Goal: Navigation & Orientation: Find specific page/section

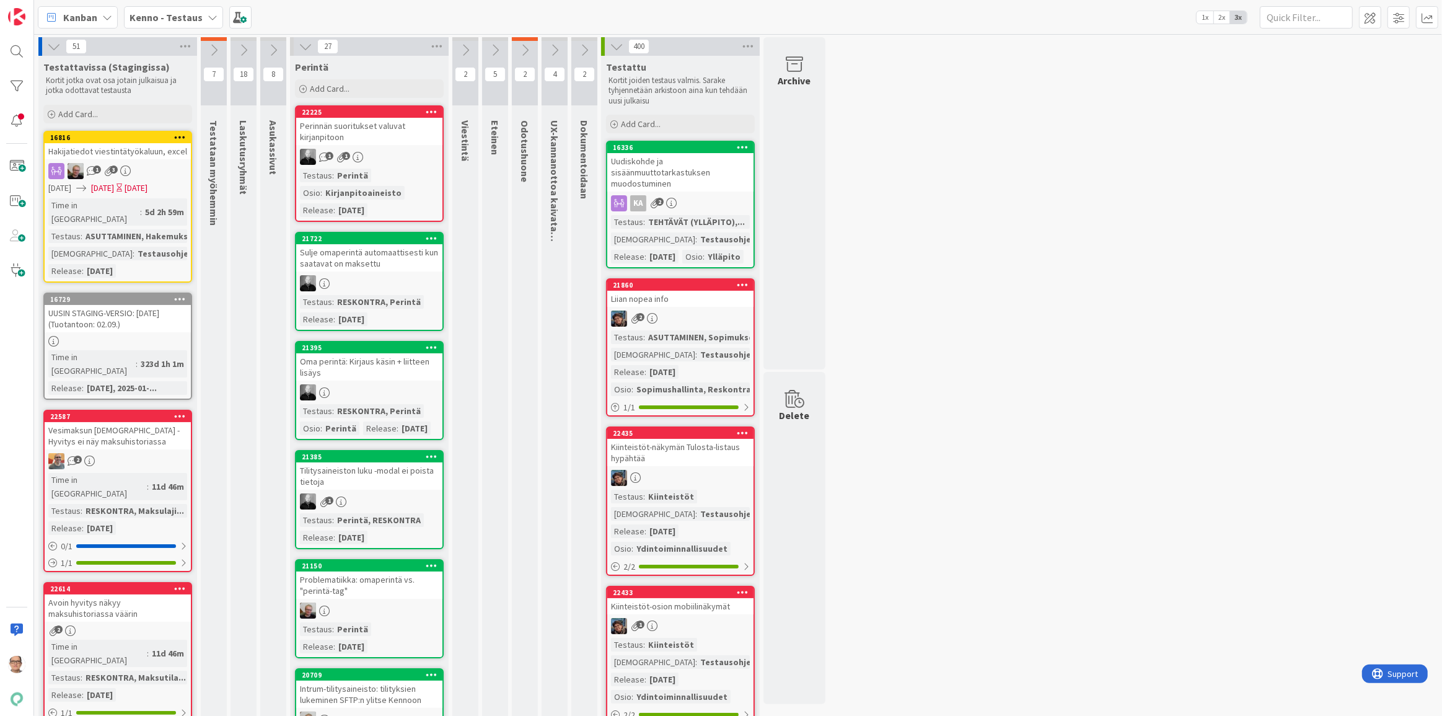
scroll to position [507, 0]
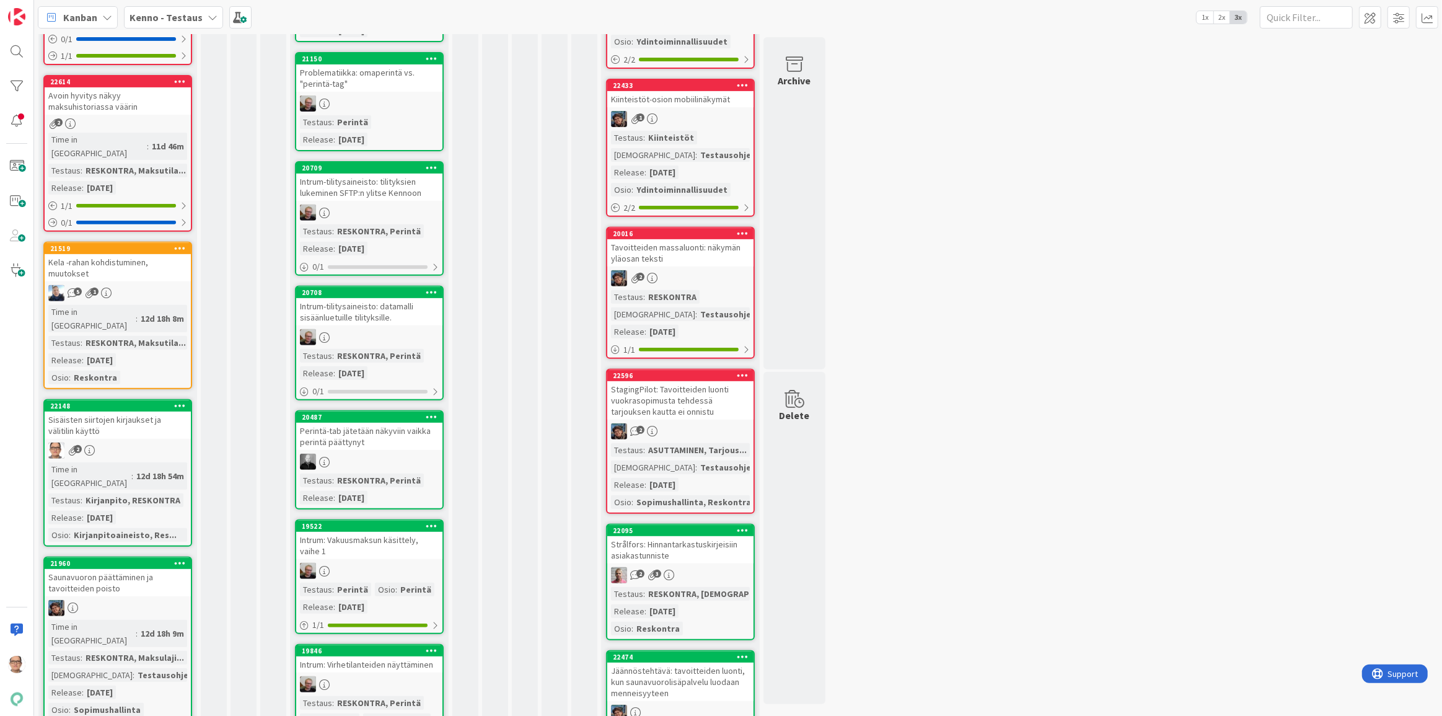
click at [208, 14] on icon at bounding box center [213, 17] width 10 height 10
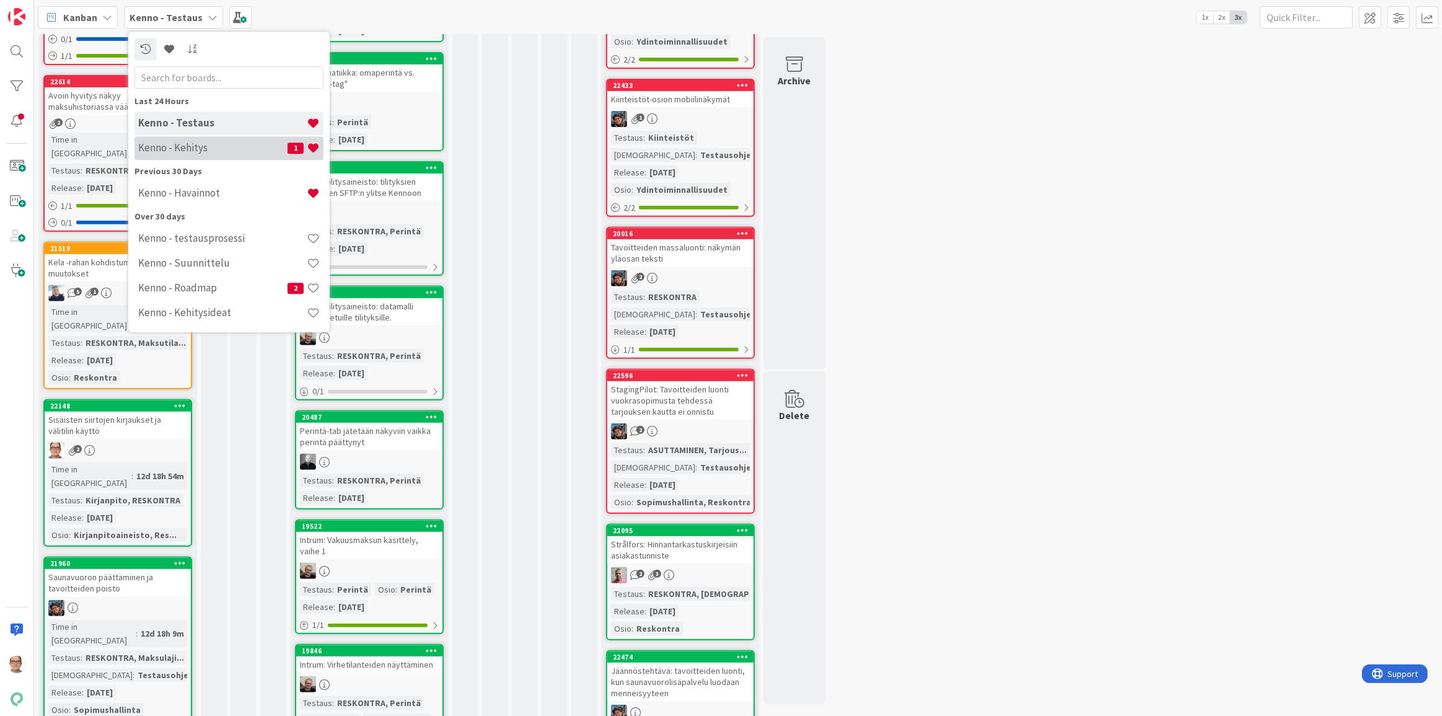
click at [221, 147] on h4 "Kenno - Kehitys" at bounding box center [212, 147] width 149 height 12
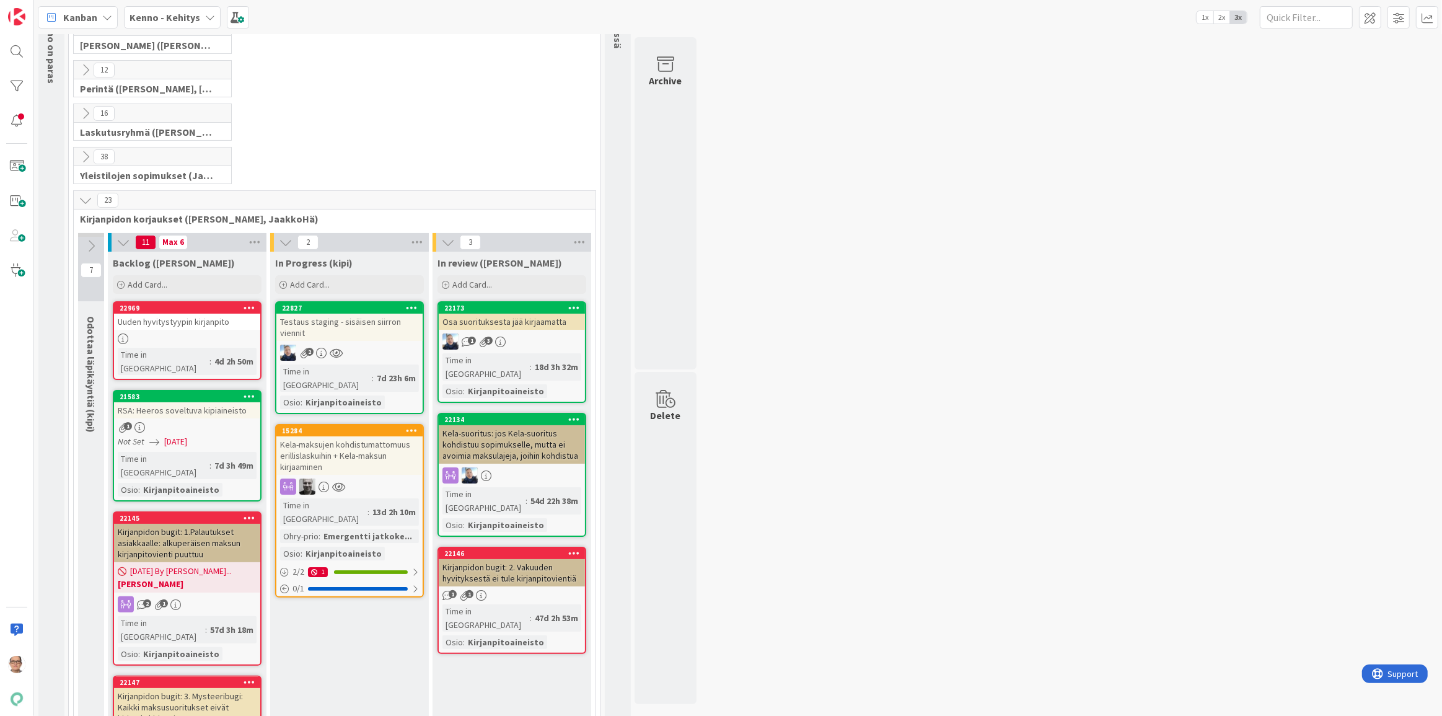
scroll to position [169, 0]
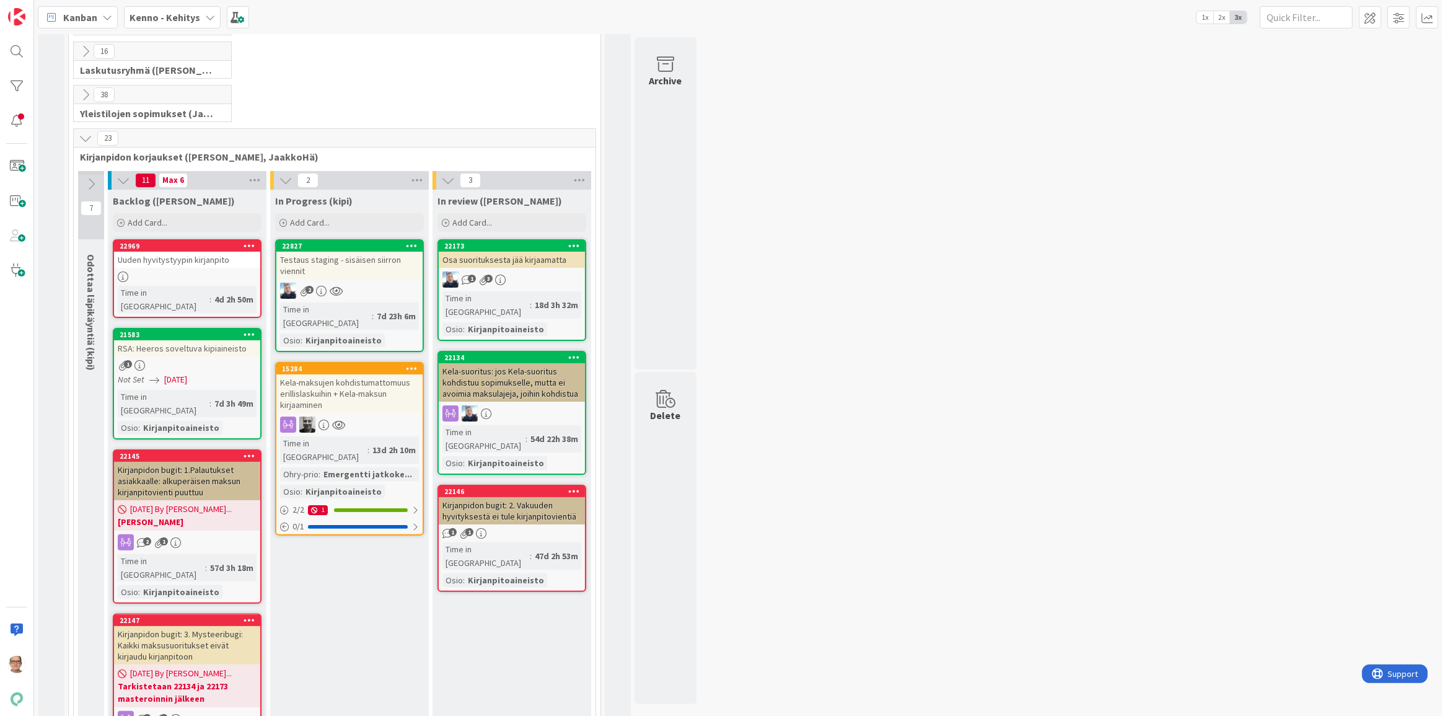
click at [369, 283] on div "2" at bounding box center [349, 291] width 146 height 16
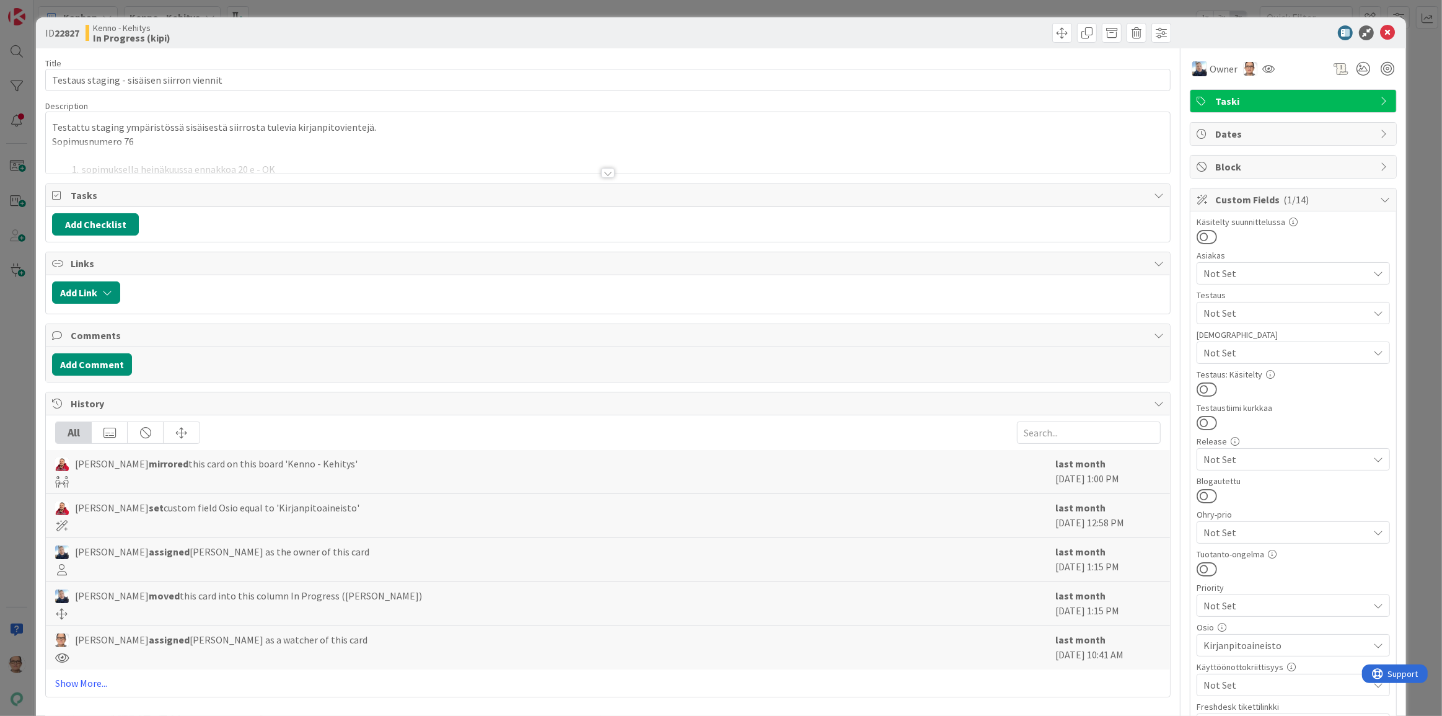
click at [601, 175] on div at bounding box center [608, 173] width 14 height 10
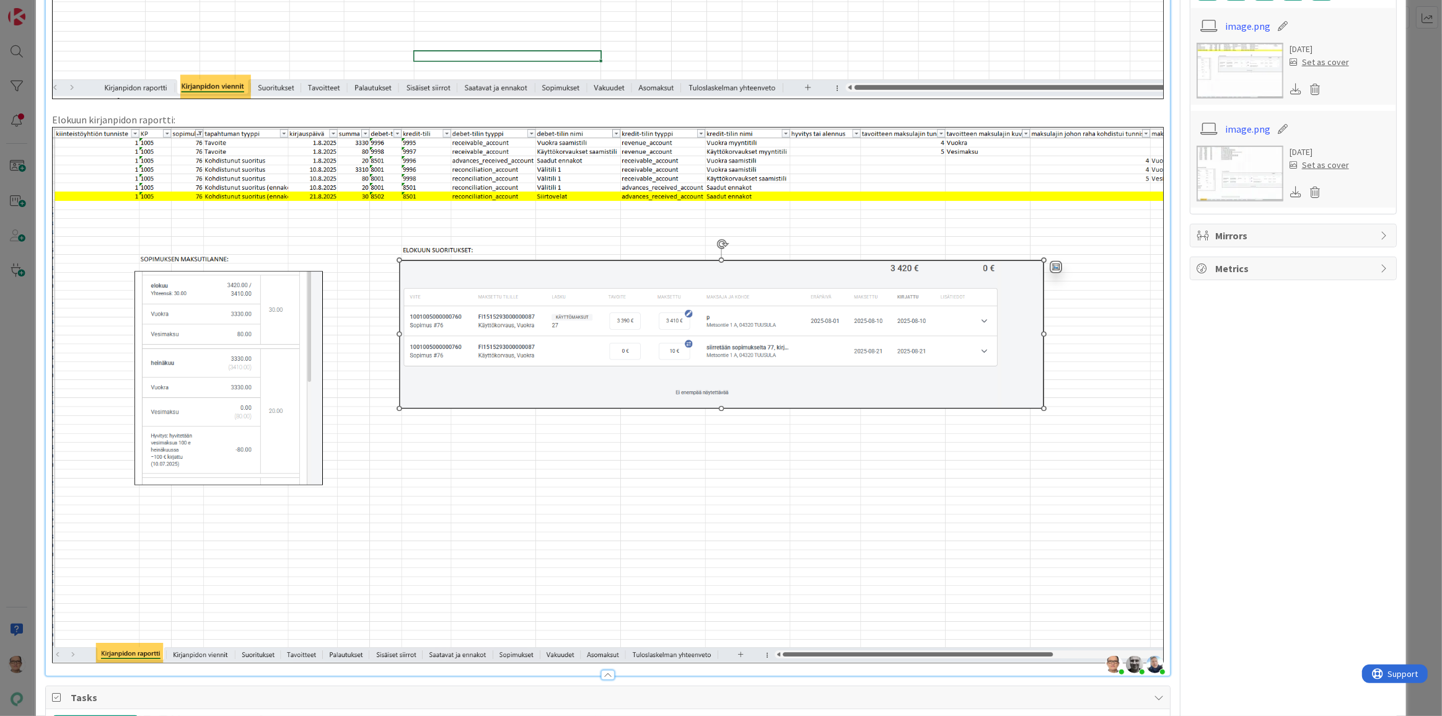
scroll to position [901, 0]
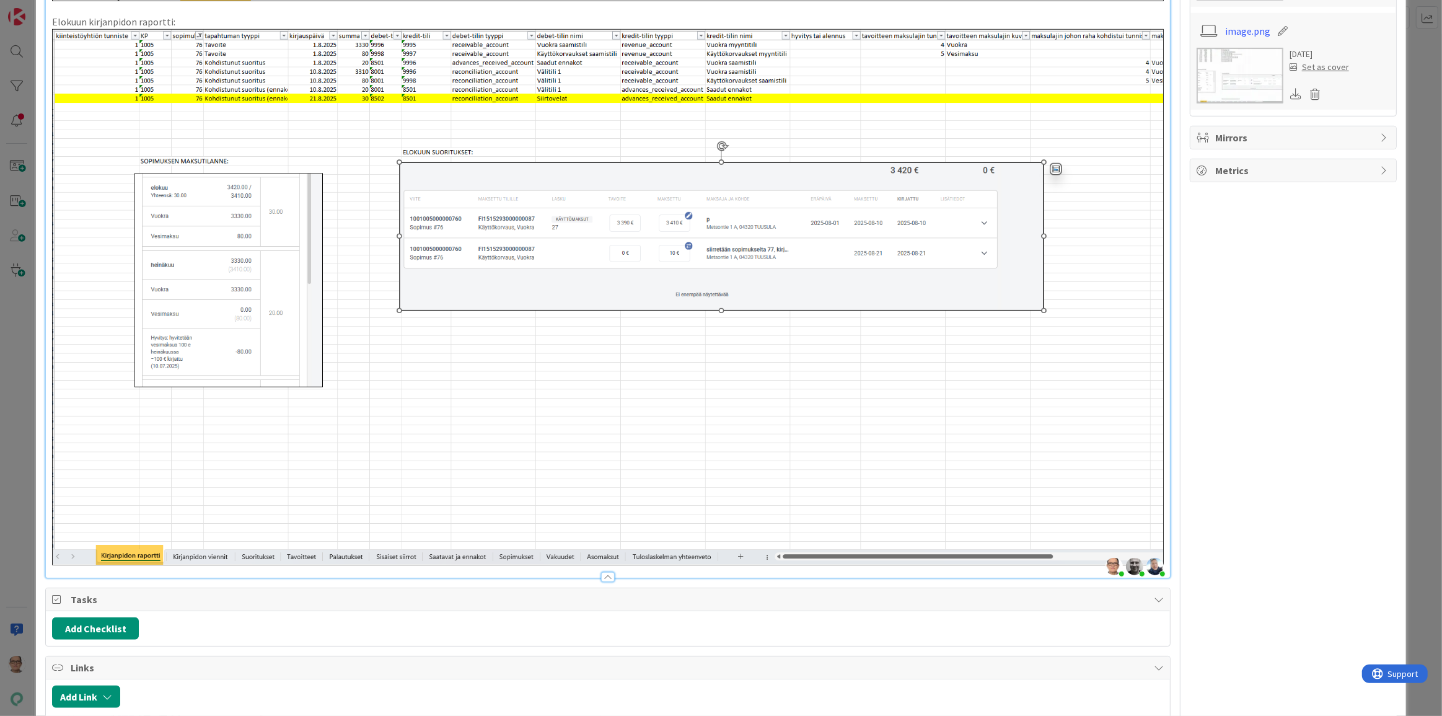
click at [606, 572] on div at bounding box center [608, 577] width 14 height 10
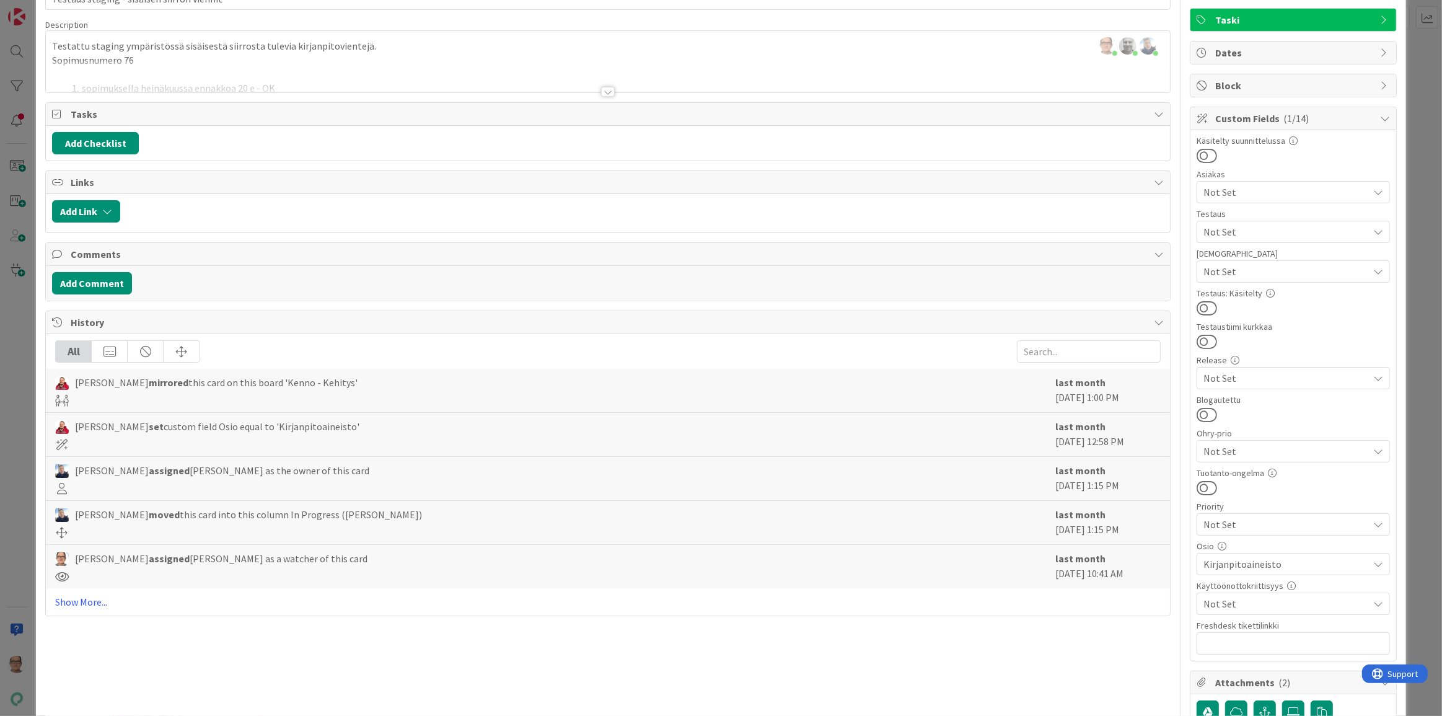
scroll to position [0, 0]
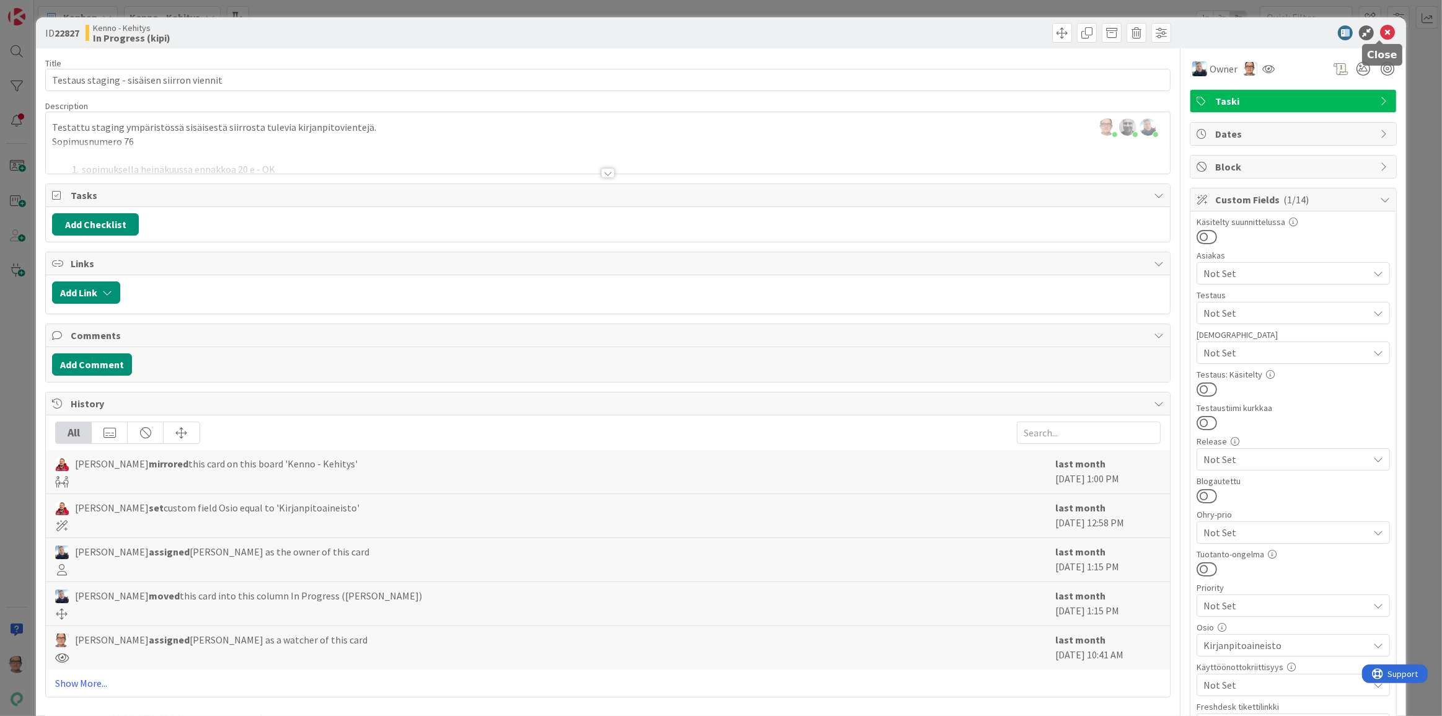
click at [1380, 32] on icon at bounding box center [1387, 32] width 15 height 15
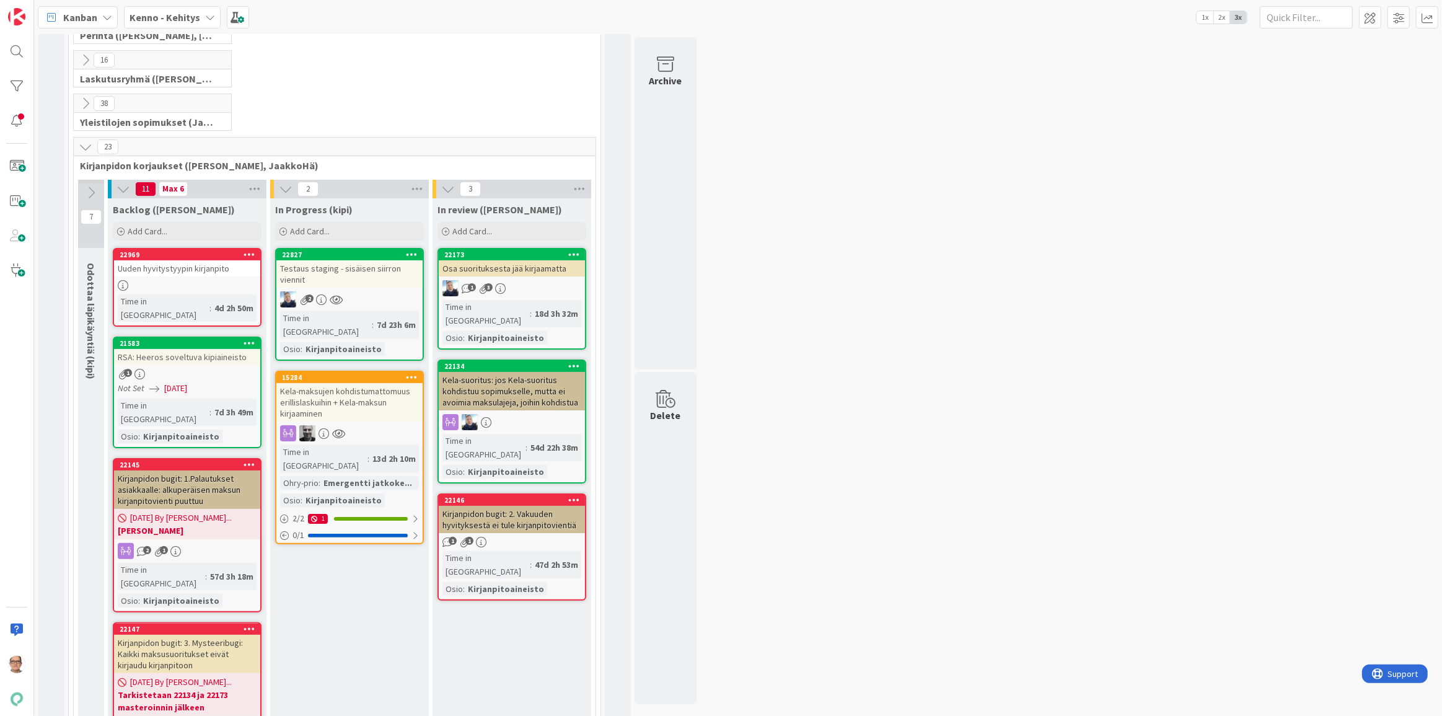
scroll to position [112, 0]
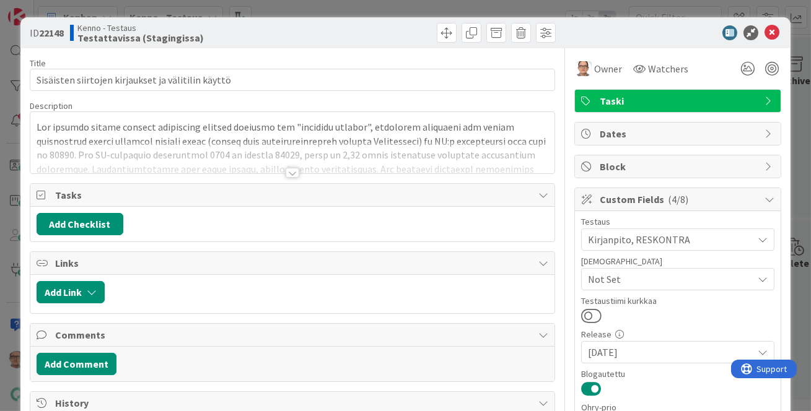
click at [286, 173] on div at bounding box center [293, 173] width 14 height 10
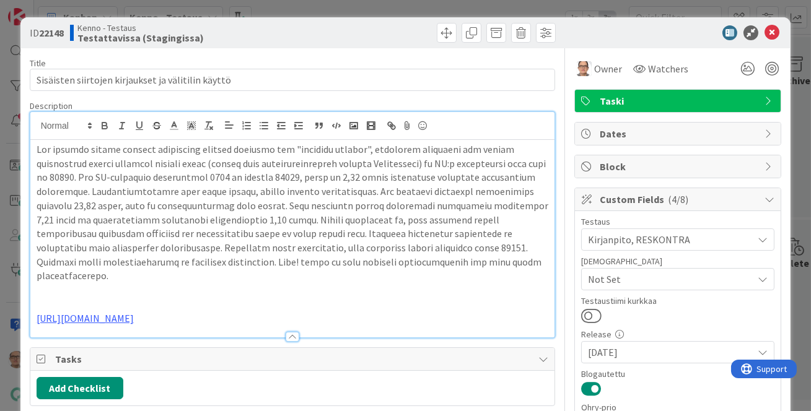
click at [286, 173] on p at bounding box center [293, 213] width 512 height 141
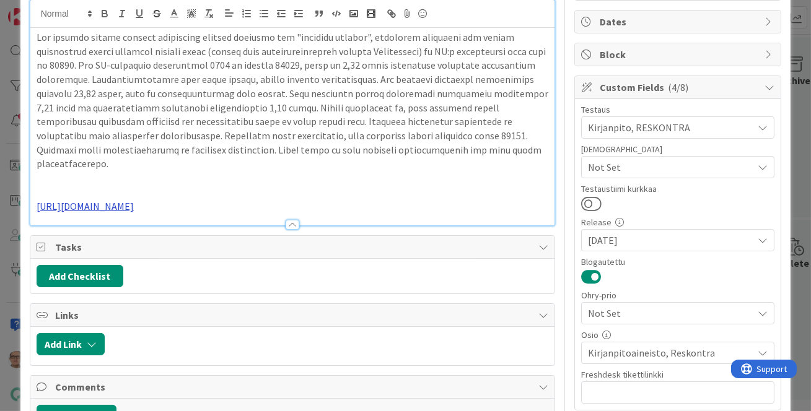
click at [134, 200] on link "https://github.com/pandiafi/kenno/pull/8166" at bounding box center [85, 206] width 97 height 12
click at [141, 211] on link "https://github.com/pandiafi/kenno/pull/8166" at bounding box center [98, 216] width 85 height 16
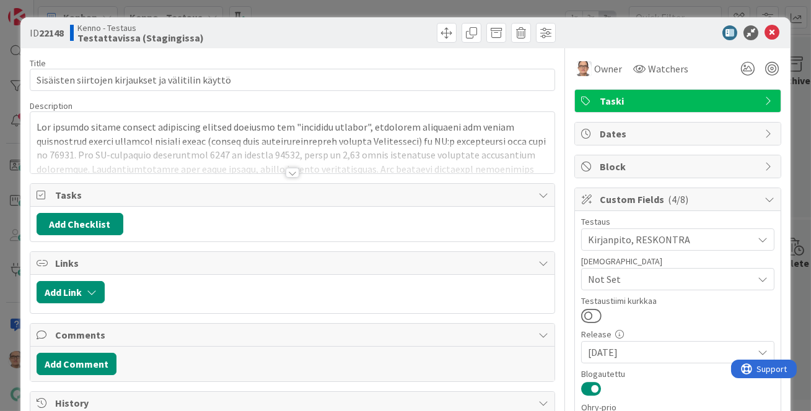
click at [291, 172] on div at bounding box center [293, 173] width 14 height 10
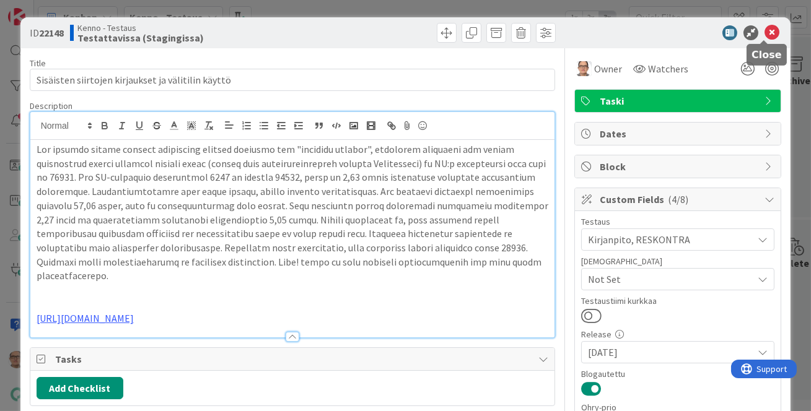
click at [765, 32] on icon at bounding box center [772, 32] width 15 height 15
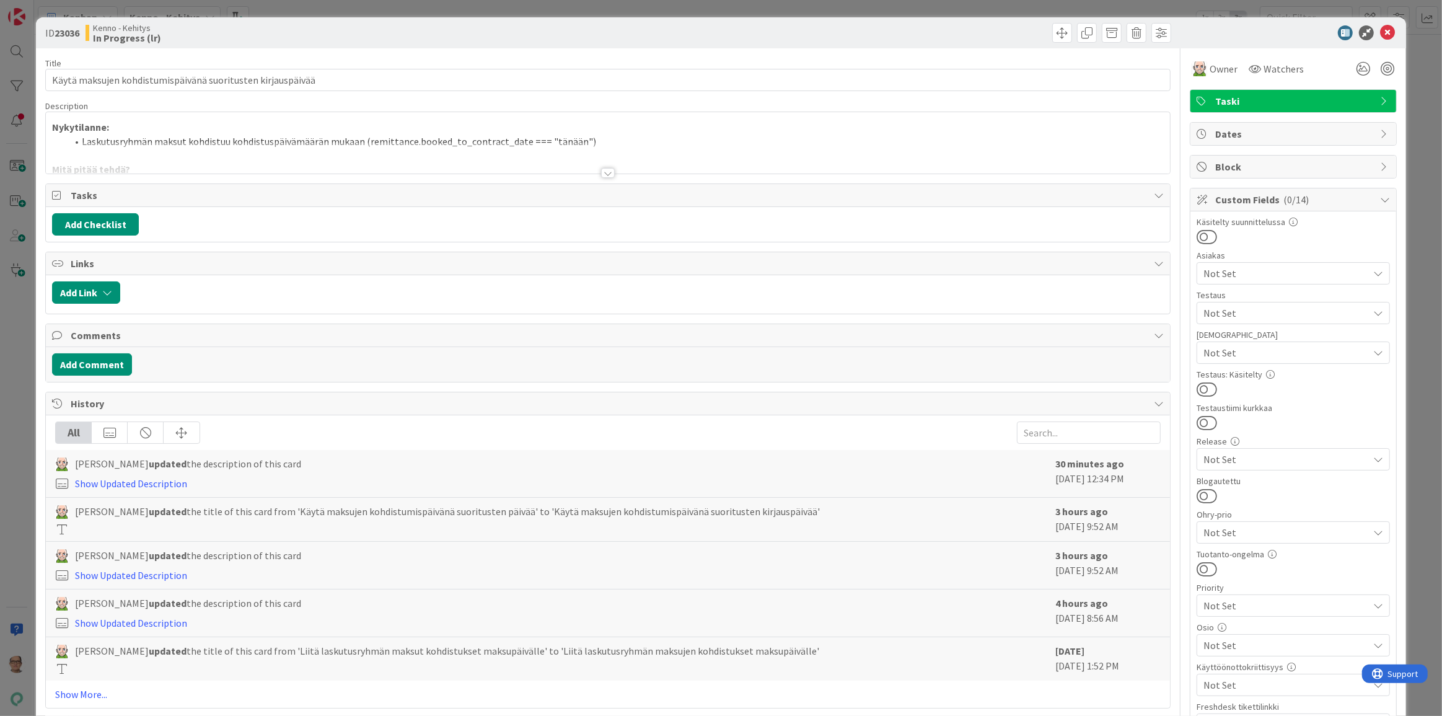
click at [602, 172] on div at bounding box center [608, 173] width 14 height 10
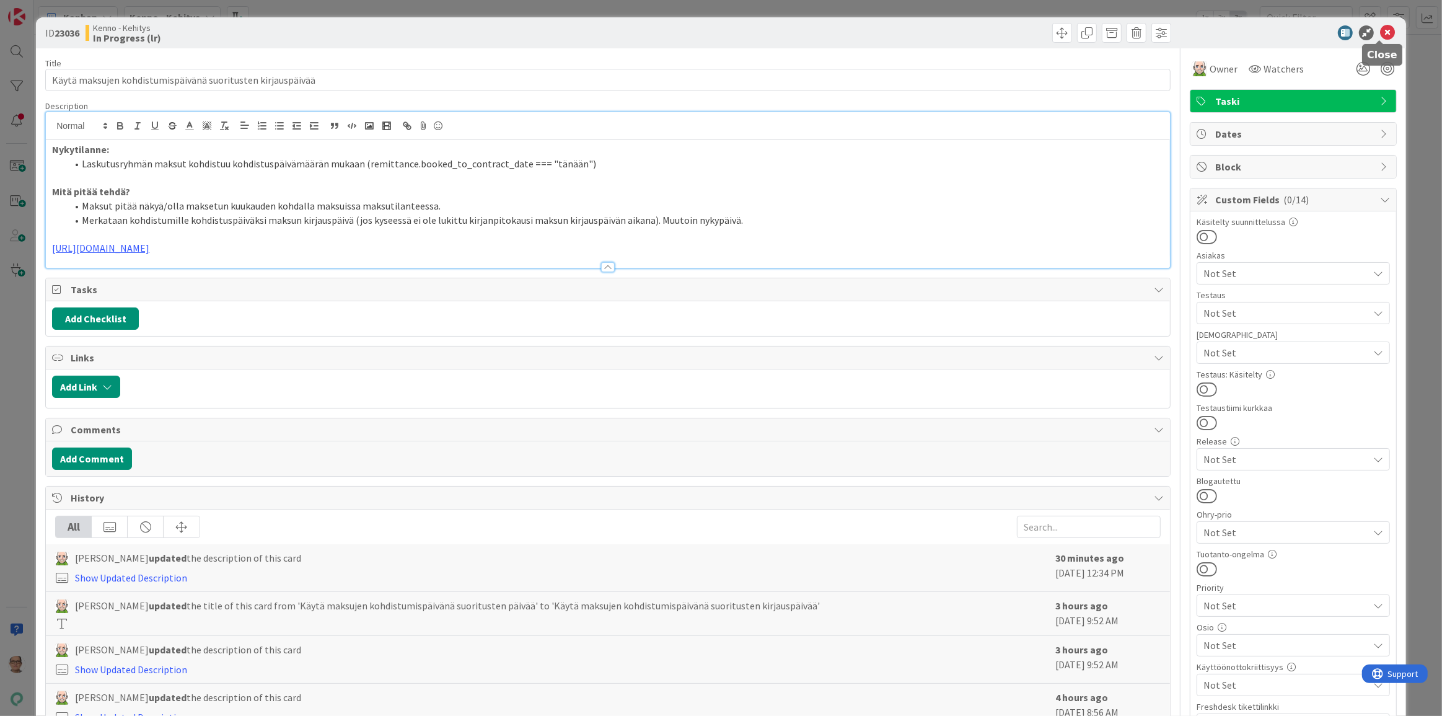
click at [1381, 31] on icon at bounding box center [1387, 32] width 15 height 15
